Goal: Transaction & Acquisition: Purchase product/service

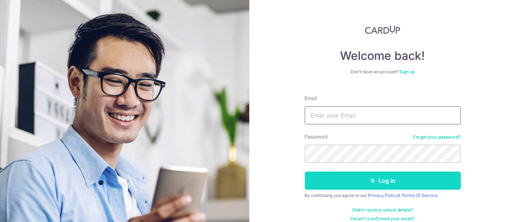
type input "[EMAIL_ADDRESS][DOMAIN_NAME]"
click at [381, 181] on button "Log in" at bounding box center [383, 181] width 156 height 18
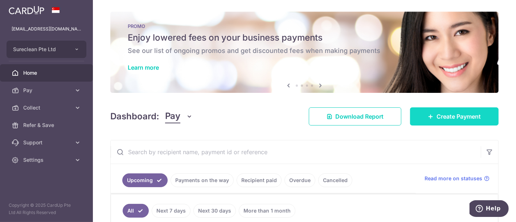
click at [458, 115] on span "Create Payment" at bounding box center [459, 116] width 44 height 9
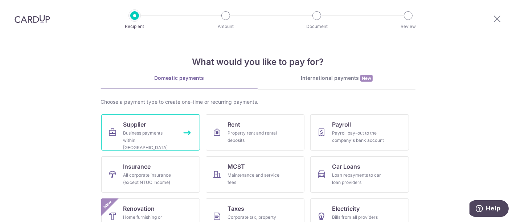
click at [125, 128] on span "Supplier" at bounding box center [134, 124] width 23 height 9
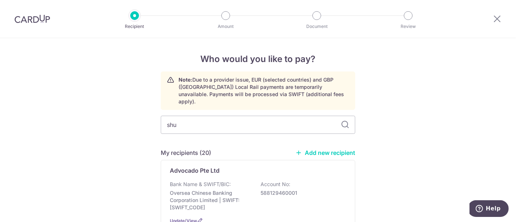
type input "Shupai JP-Tree (S) Pte Ltd"
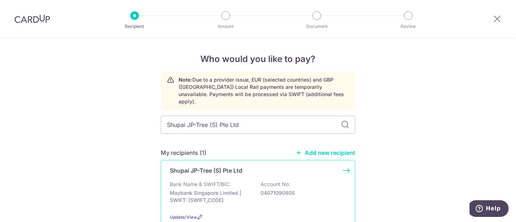
click at [204, 166] on p "Shupai JP-Tree (S) Pte Ltd" at bounding box center [206, 170] width 73 height 9
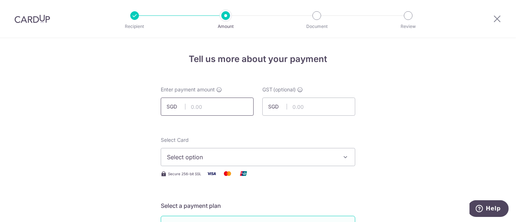
click at [217, 107] on input "text" at bounding box center [207, 107] width 93 height 18
type input "2,565.50"
click at [342, 157] on icon "button" at bounding box center [345, 157] width 7 height 7
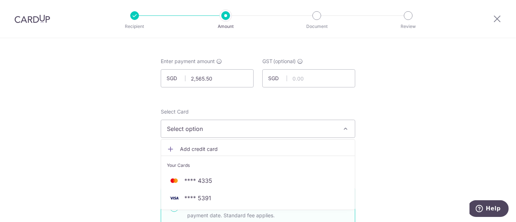
scroll to position [81, 0]
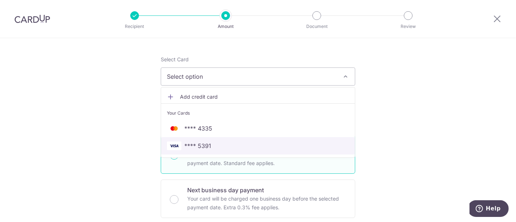
drag, startPoint x: 203, startPoint y: 146, endPoint x: 223, endPoint y: 149, distance: 20.2
click at [203, 146] on span "**** 5391" at bounding box center [197, 146] width 27 height 9
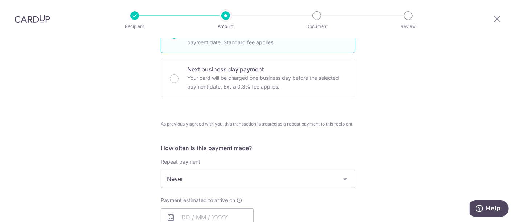
scroll to position [242, 0]
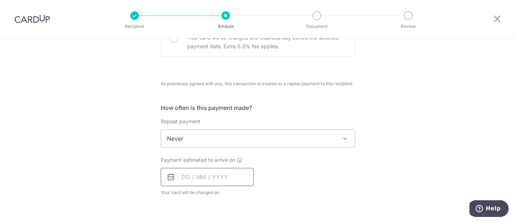
click at [196, 175] on input "text" at bounding box center [207, 177] width 93 height 18
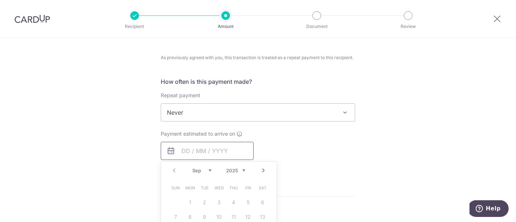
scroll to position [322, 0]
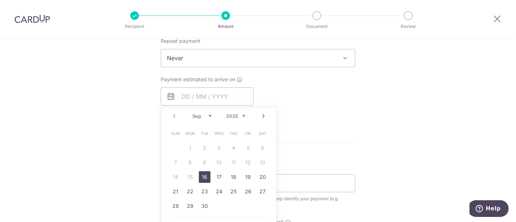
click at [204, 175] on link "16" at bounding box center [205, 177] width 12 height 12
type input "16/09/2025"
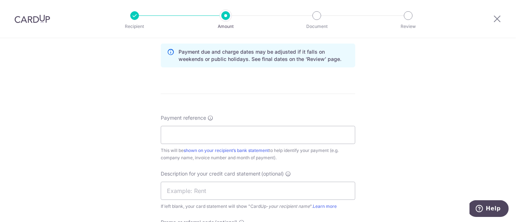
scroll to position [403, 0]
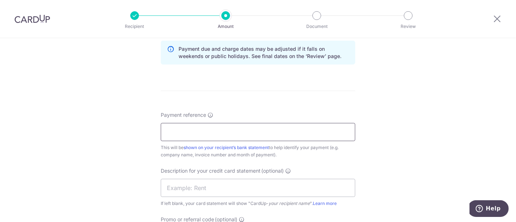
click at [213, 132] on input "Payment reference" at bounding box center [258, 132] width 195 height 18
type input "JP-1276"
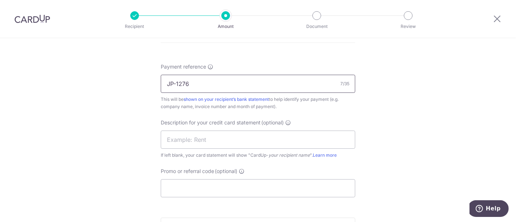
scroll to position [484, 0]
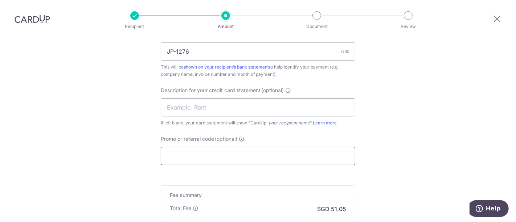
click at [206, 150] on input "Promo or referral code (optional)" at bounding box center [258, 156] width 195 height 18
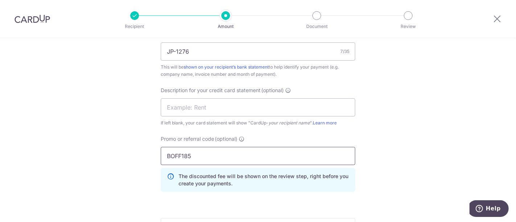
type input "BOFF185"
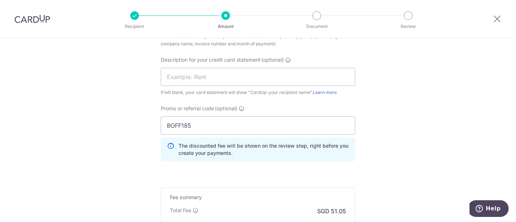
scroll to position [564, 0]
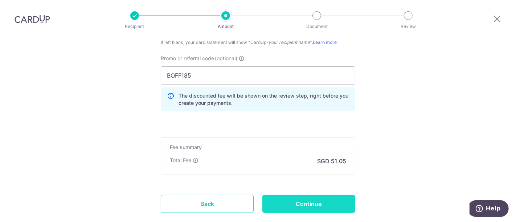
click at [305, 202] on input "Continue" at bounding box center [308, 204] width 93 height 18
type input "Create Schedule"
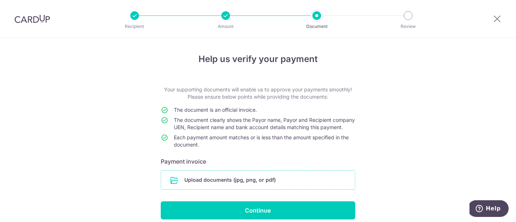
click at [242, 189] on input "file" at bounding box center [258, 180] width 194 height 19
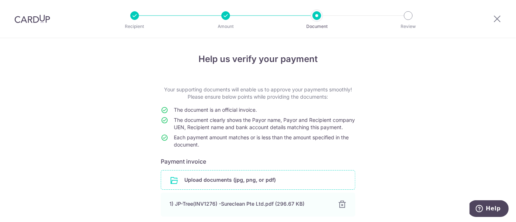
scroll to position [68, 0]
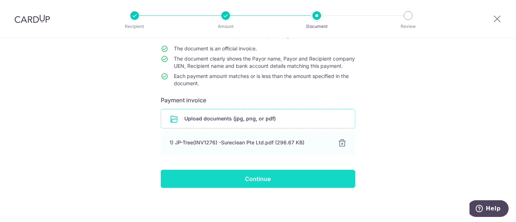
click at [261, 179] on input "Continue" at bounding box center [258, 179] width 195 height 18
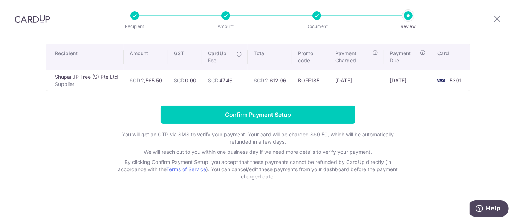
scroll to position [9, 0]
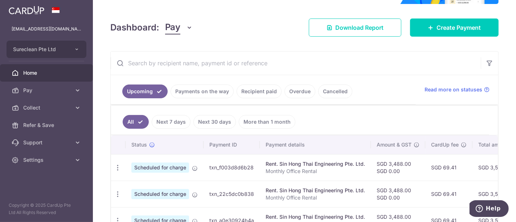
scroll to position [40, 0]
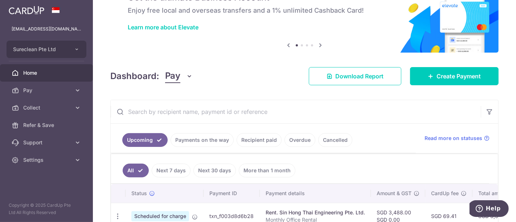
click at [154, 111] on input "text" at bounding box center [296, 111] width 370 height 23
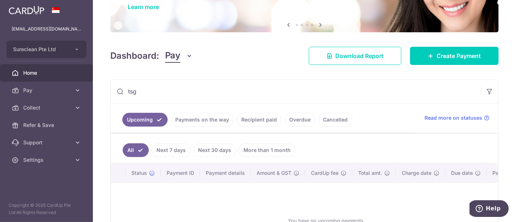
scroll to position [81, 0]
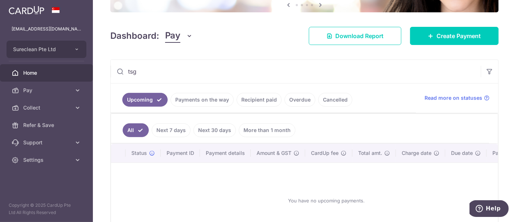
type input "tsg"
click at [197, 99] on link "Payments on the way" at bounding box center [202, 100] width 63 height 14
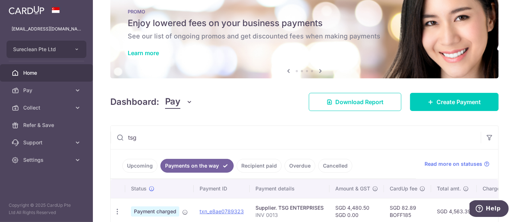
scroll to position [55, 0]
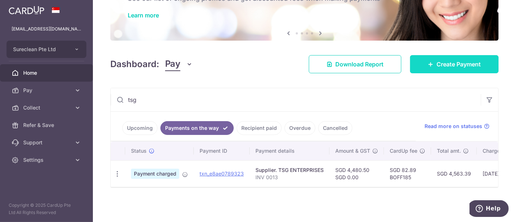
click at [453, 61] on span "Create Payment" at bounding box center [459, 64] width 44 height 9
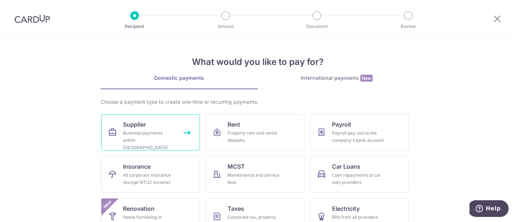
click at [136, 124] on span "Supplier" at bounding box center [134, 124] width 23 height 9
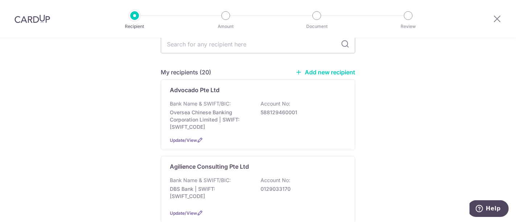
scroll to position [40, 0]
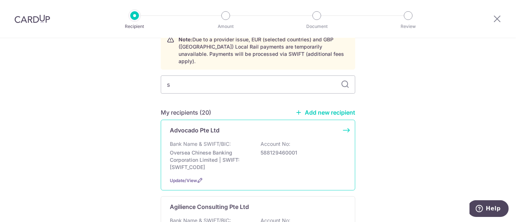
type input "sh"
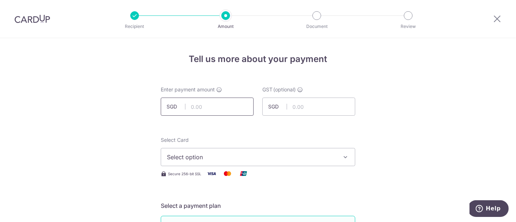
click at [229, 108] on input "text" at bounding box center [207, 107] width 93 height 18
type input "2,565.50"
click at [343, 155] on icon "button" at bounding box center [345, 157] width 7 height 7
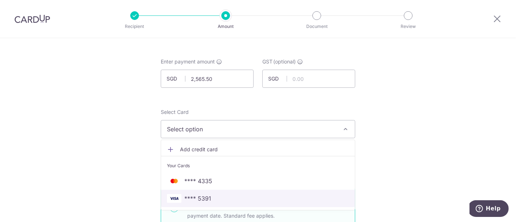
scroll to position [40, 0]
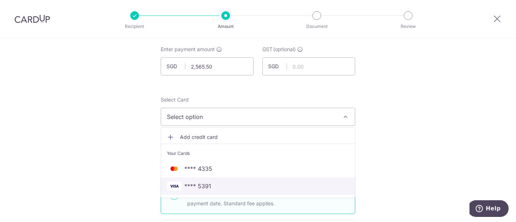
drag, startPoint x: 200, startPoint y: 185, endPoint x: 258, endPoint y: 184, distance: 58.4
click at [200, 185] on span "**** 5391" at bounding box center [197, 186] width 27 height 9
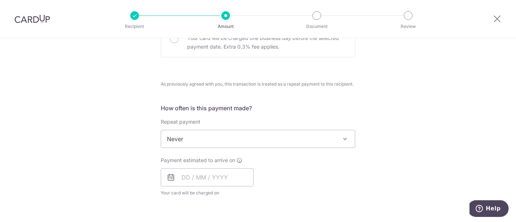
scroll to position [242, 0]
click at [232, 177] on input "text" at bounding box center [207, 177] width 93 height 18
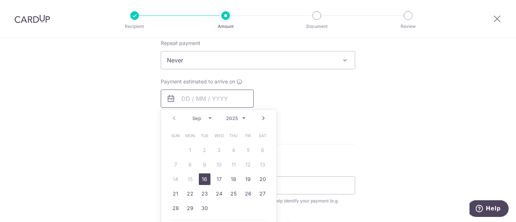
scroll to position [322, 0]
click at [204, 176] on link "16" at bounding box center [205, 177] width 12 height 12
type input "[DATE]"
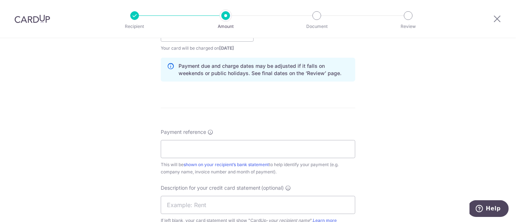
scroll to position [403, 0]
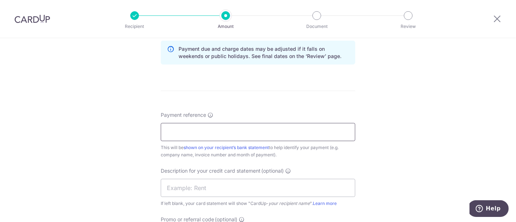
click at [205, 133] on input "Payment reference" at bounding box center [258, 132] width 195 height 18
type input "JP-1276"
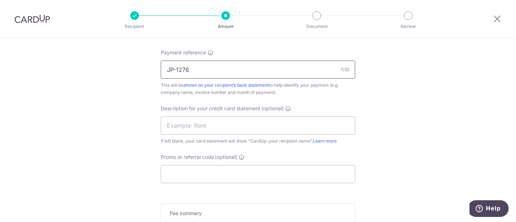
scroll to position [484, 0]
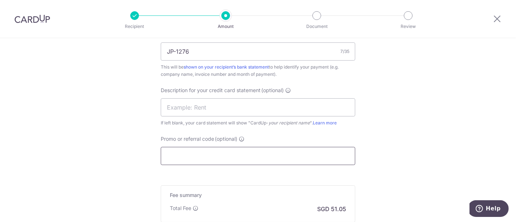
click at [213, 154] on input "Promo or referral code (optional)" at bounding box center [258, 156] width 195 height 18
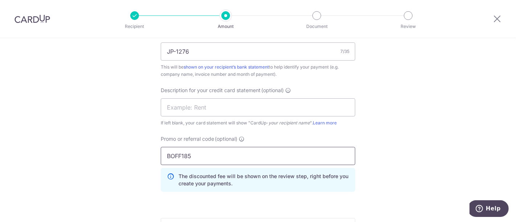
type input "BOFF185"
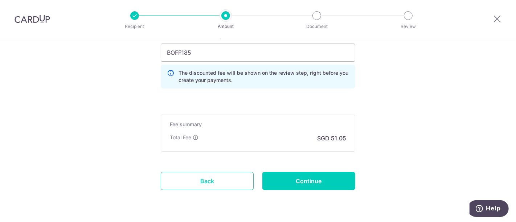
scroll to position [605, 0]
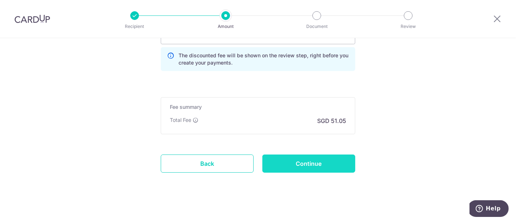
click at [311, 163] on input "Continue" at bounding box center [308, 164] width 93 height 18
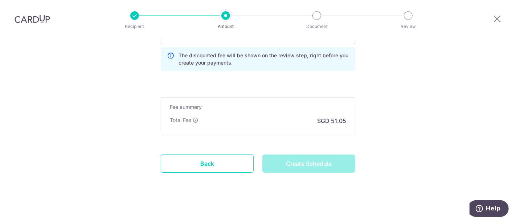
type input "Create Schedule"
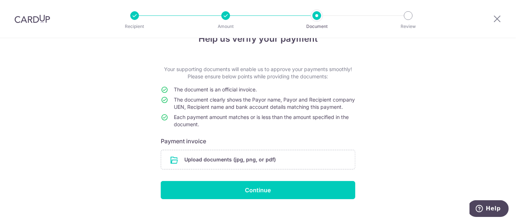
scroll to position [38, 0]
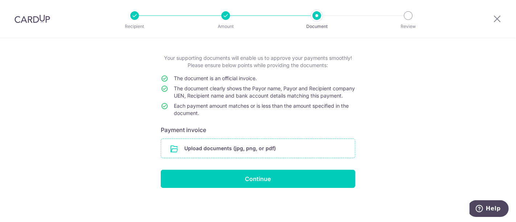
click at [246, 144] on input "file" at bounding box center [258, 148] width 194 height 19
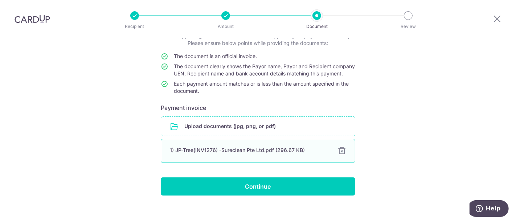
scroll to position [68, 0]
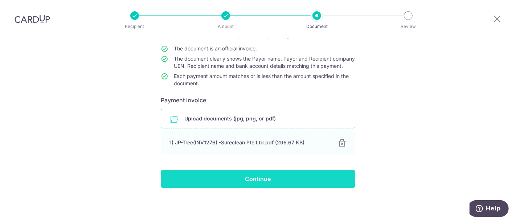
click at [258, 181] on input "Continue" at bounding box center [258, 179] width 195 height 18
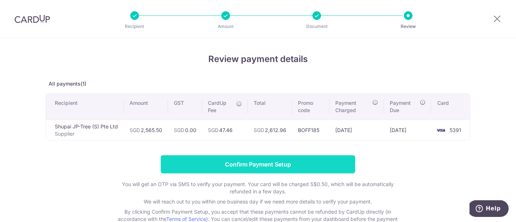
click at [267, 161] on input "Confirm Payment Setup" at bounding box center [258, 164] width 195 height 18
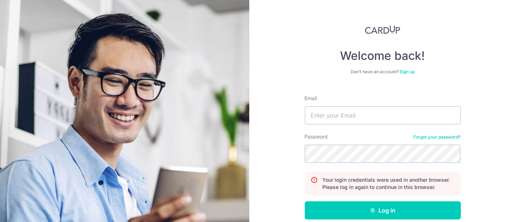
scroll to position [37, 0]
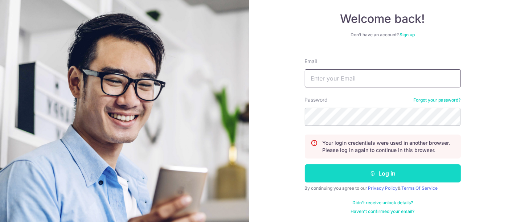
type input "[EMAIL_ADDRESS][DOMAIN_NAME]"
click at [380, 171] on button "Log in" at bounding box center [383, 173] width 156 height 18
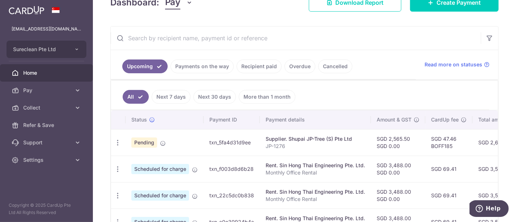
scroll to position [191, 0]
